Goal: Navigation & Orientation: Find specific page/section

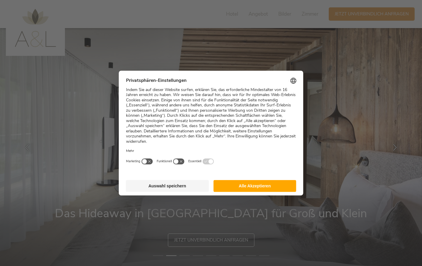
click at [216, 184] on button "Alle Akzeptieren" at bounding box center [254, 186] width 83 height 12
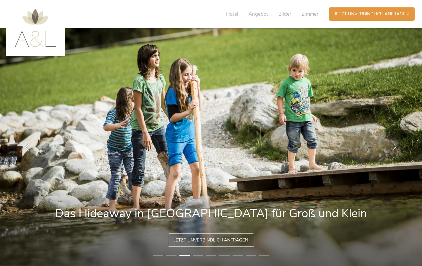
click at [395, 148] on icon at bounding box center [395, 146] width 7 height 7
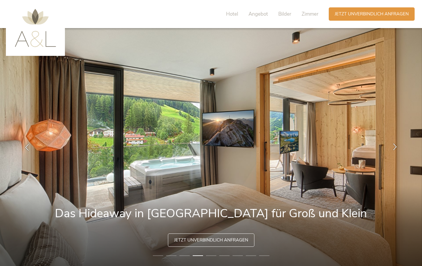
click at [395, 148] on icon at bounding box center [395, 146] width 7 height 7
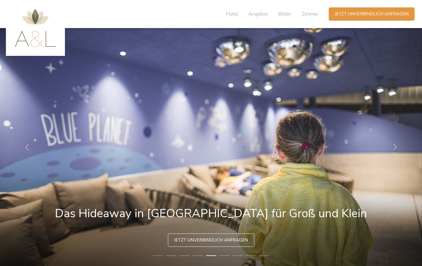
click at [395, 148] on icon at bounding box center [395, 146] width 7 height 7
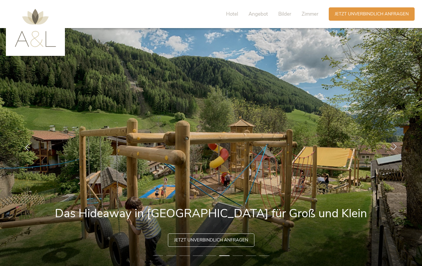
click at [395, 148] on icon at bounding box center [395, 146] width 7 height 7
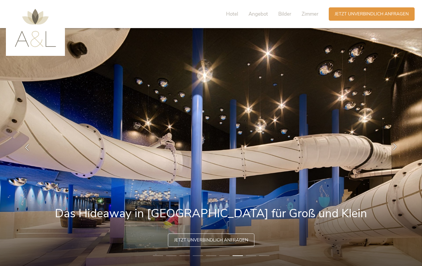
click at [395, 148] on icon at bounding box center [395, 146] width 7 height 7
click at [396, 147] on icon at bounding box center [395, 146] width 7 height 7
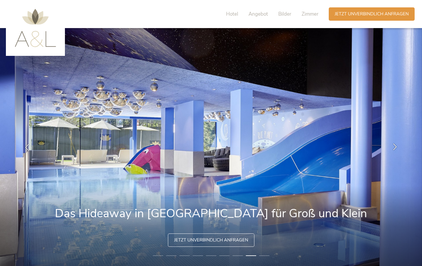
click at [396, 147] on icon at bounding box center [395, 146] width 7 height 7
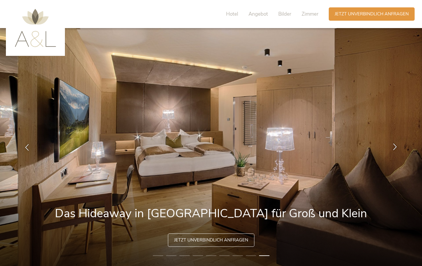
click at [396, 147] on icon at bounding box center [395, 146] width 7 height 7
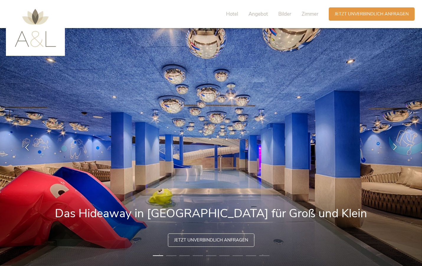
click at [396, 147] on icon at bounding box center [395, 146] width 7 height 7
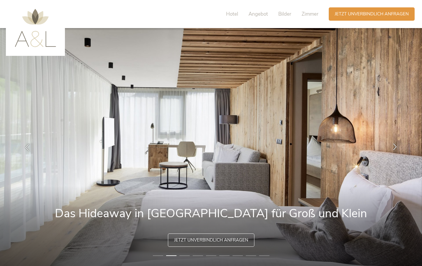
click at [396, 147] on icon at bounding box center [395, 146] width 7 height 7
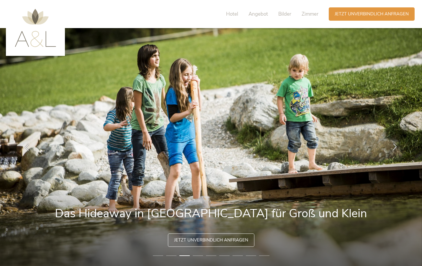
click at [396, 147] on icon at bounding box center [395, 146] width 7 height 7
click at [308, 15] on span "Zimmer" at bounding box center [310, 14] width 17 height 7
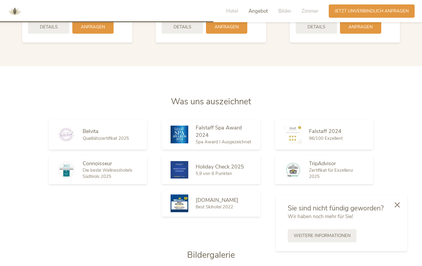
scroll to position [869, 0]
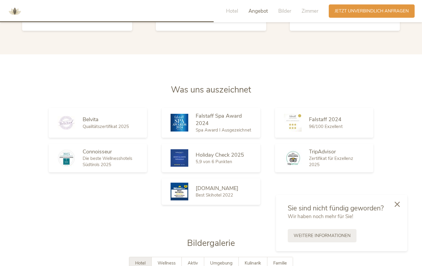
click at [397, 207] on icon at bounding box center [396, 203] width 5 height 5
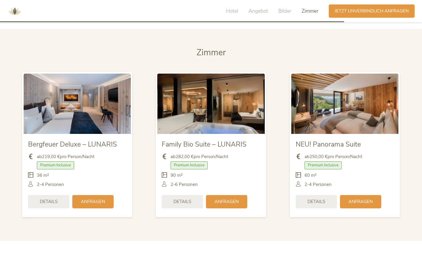
scroll to position [1412, 0]
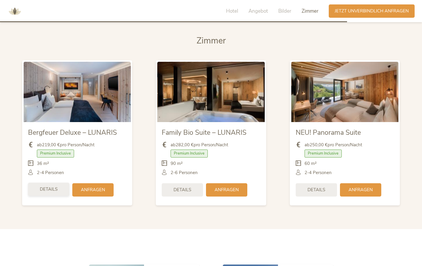
click at [54, 182] on div "Details" at bounding box center [48, 188] width 41 height 13
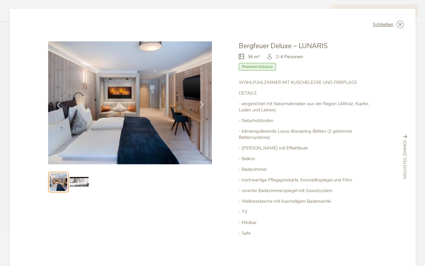
click at [200, 104] on icon at bounding box center [201, 104] width 7 height 7
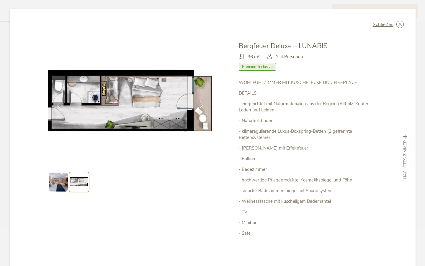
click at [200, 104] on icon at bounding box center [201, 104] width 7 height 7
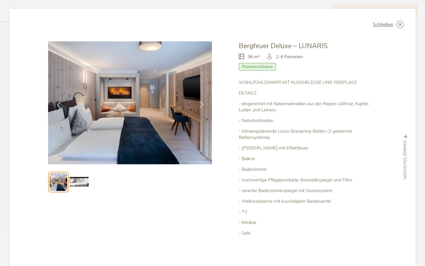
click at [200, 104] on icon at bounding box center [201, 104] width 7 height 7
click at [389, 26] on span "Schließen" at bounding box center [383, 24] width 21 height 5
